Goal: Navigation & Orientation: Find specific page/section

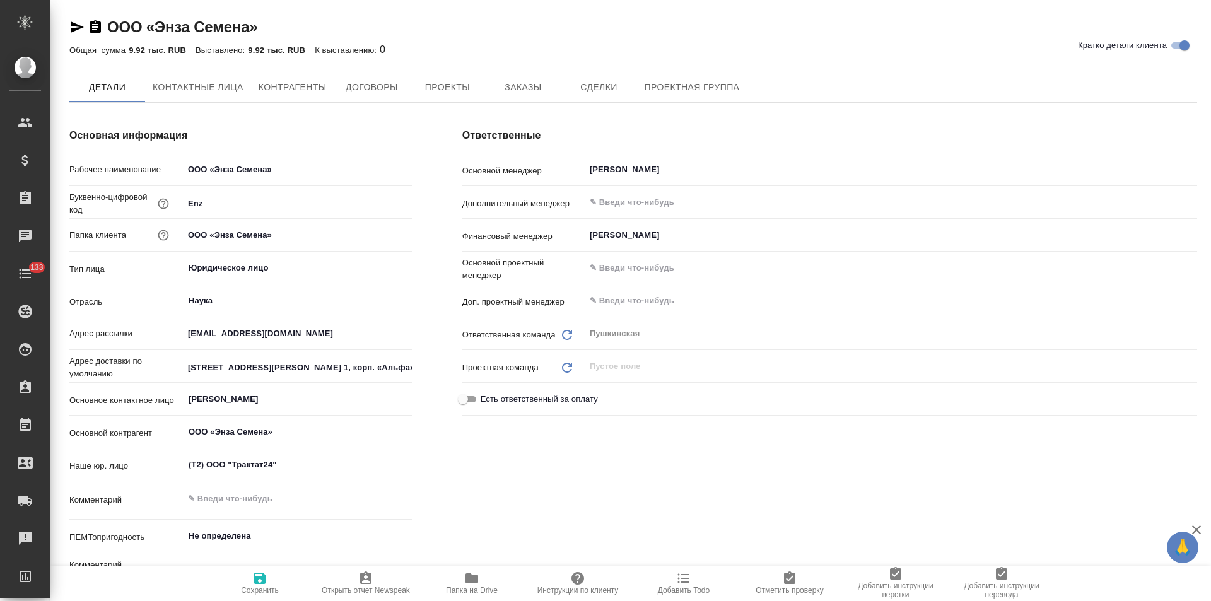
type textarea "x"
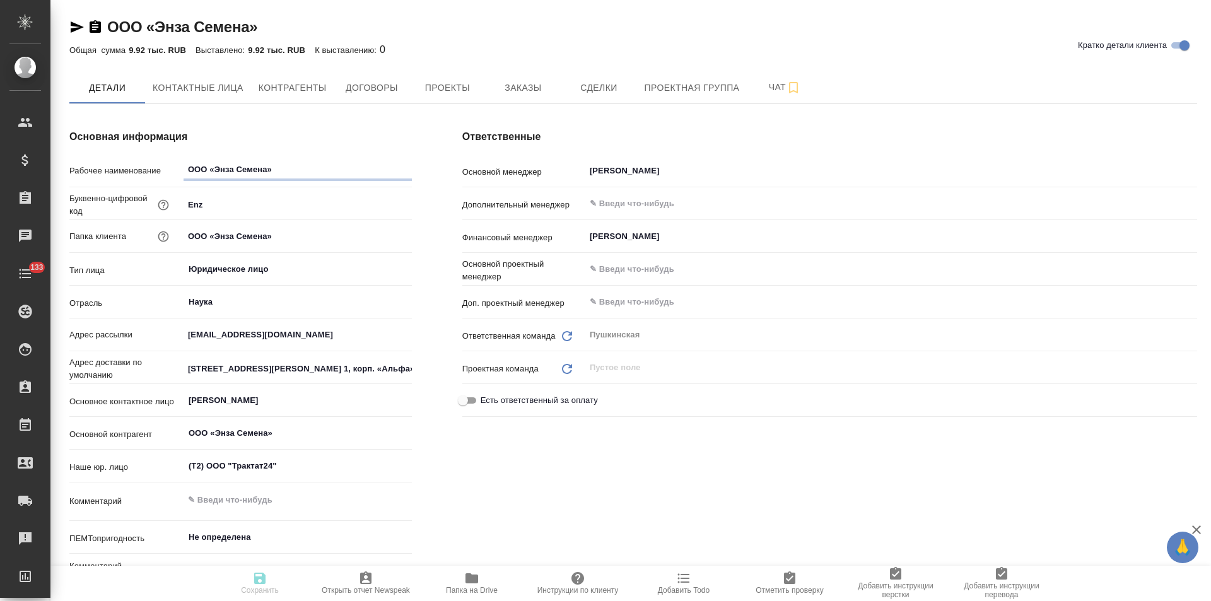
type textarea "x"
click at [377, 83] on span "Договоры" at bounding box center [371, 88] width 61 height 16
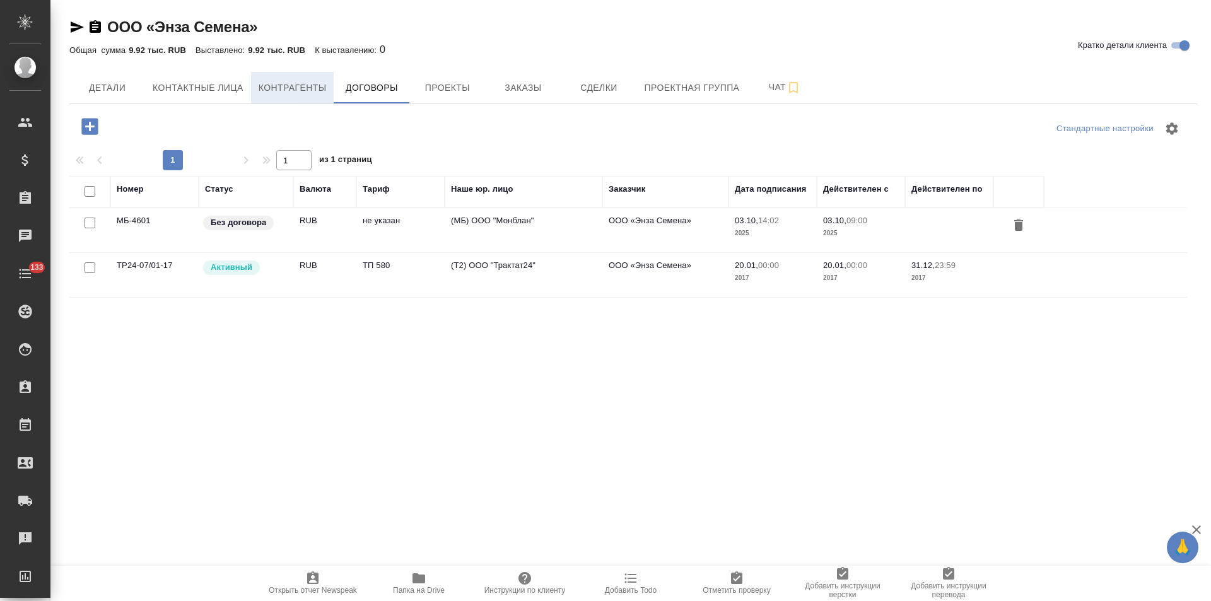
click at [306, 97] on button "Контрагенты" at bounding box center [292, 88] width 83 height 32
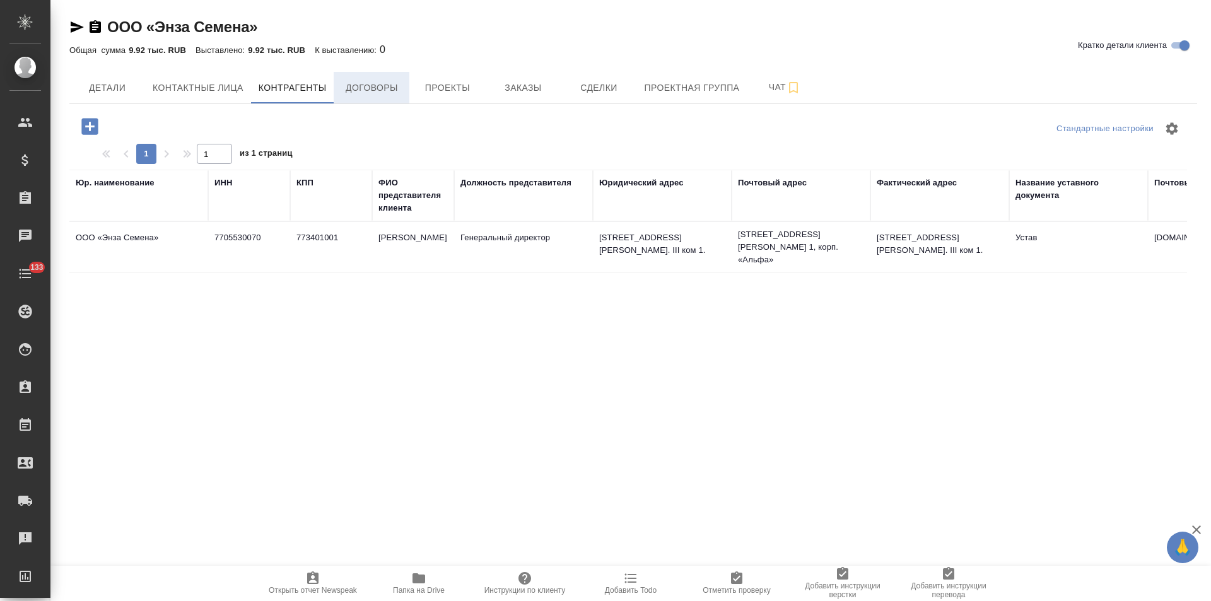
click at [377, 96] on button "Договоры" at bounding box center [372, 88] width 76 height 32
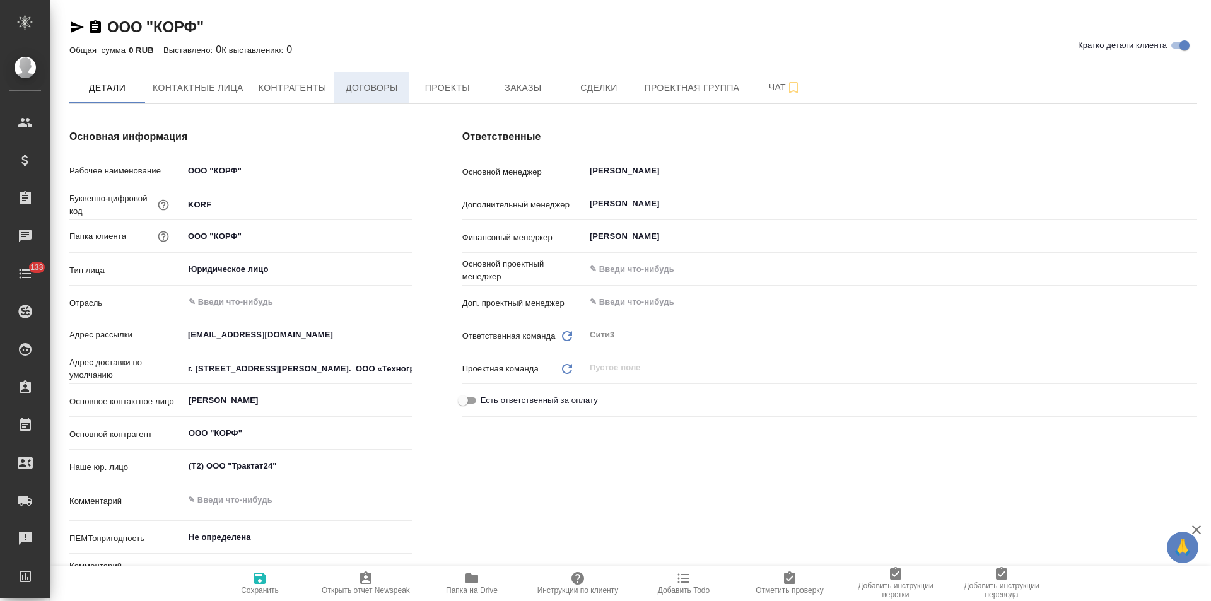
click at [392, 88] on span "Договоры" at bounding box center [371, 88] width 61 height 16
